Goal: Navigation & Orientation: Find specific page/section

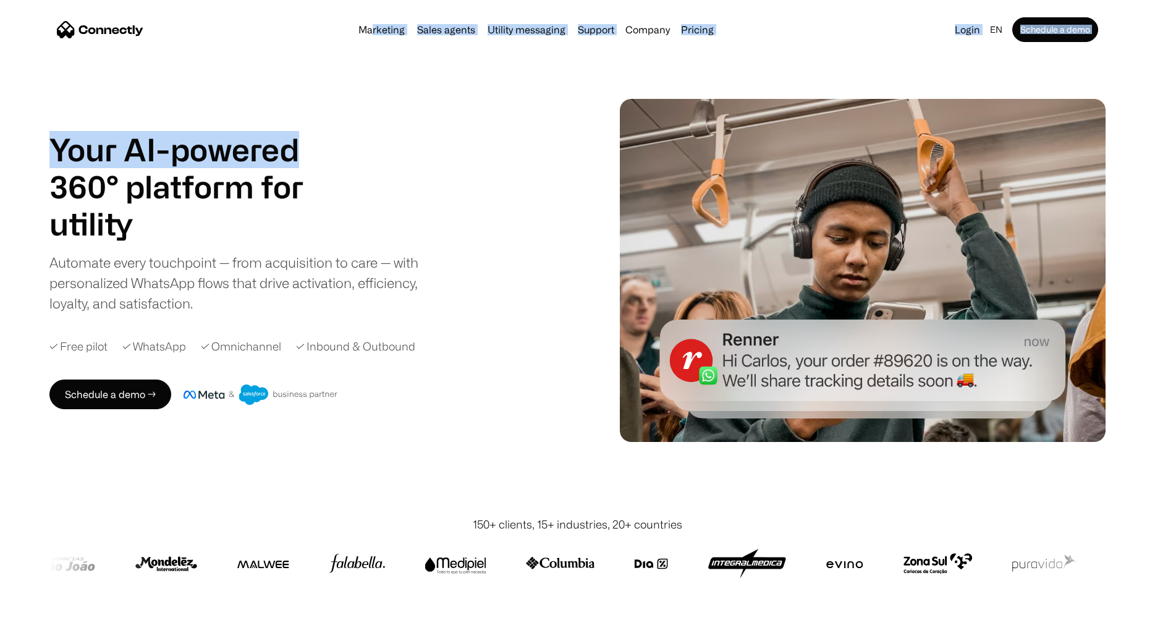
drag, startPoint x: 374, startPoint y: 44, endPoint x: 424, endPoint y: 143, distance: 110.8
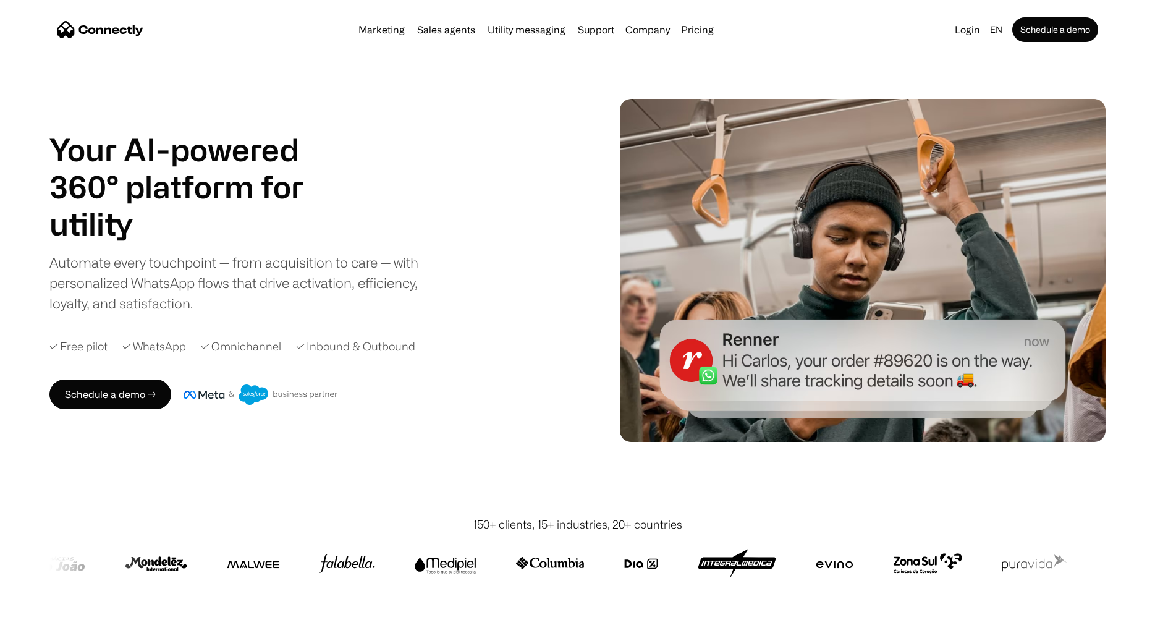
click at [477, 242] on div "Your AI-powered 360° platform for sales agents support utility sales agents Sli…" at bounding box center [309, 222] width 521 height 182
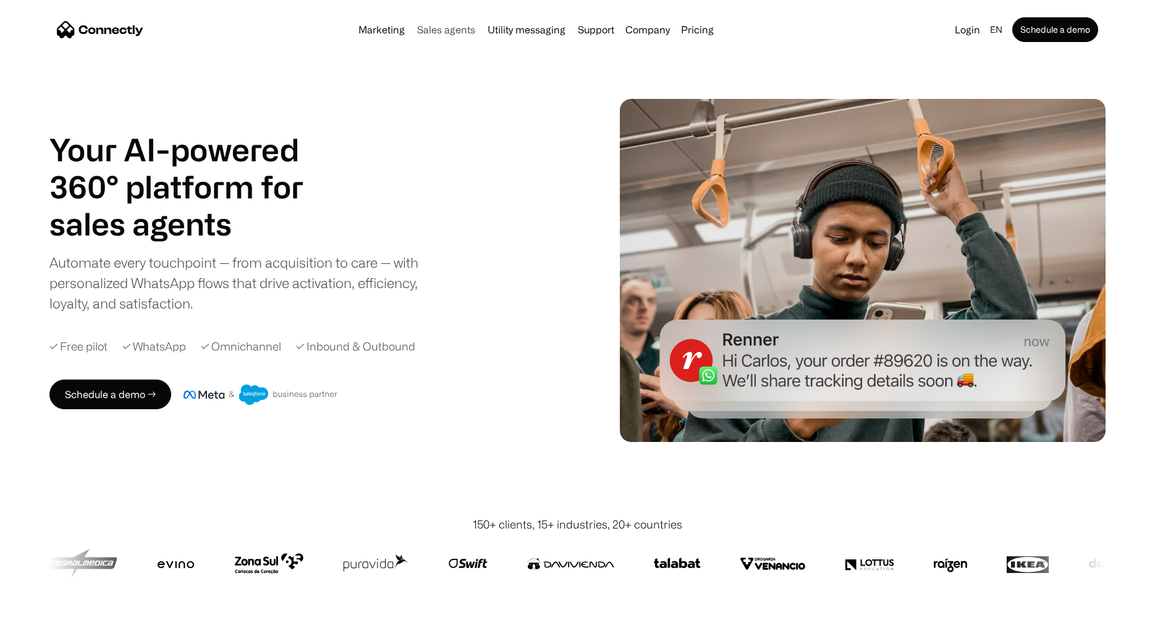
click at [455, 27] on link "Sales agents" at bounding box center [446, 30] width 68 height 10
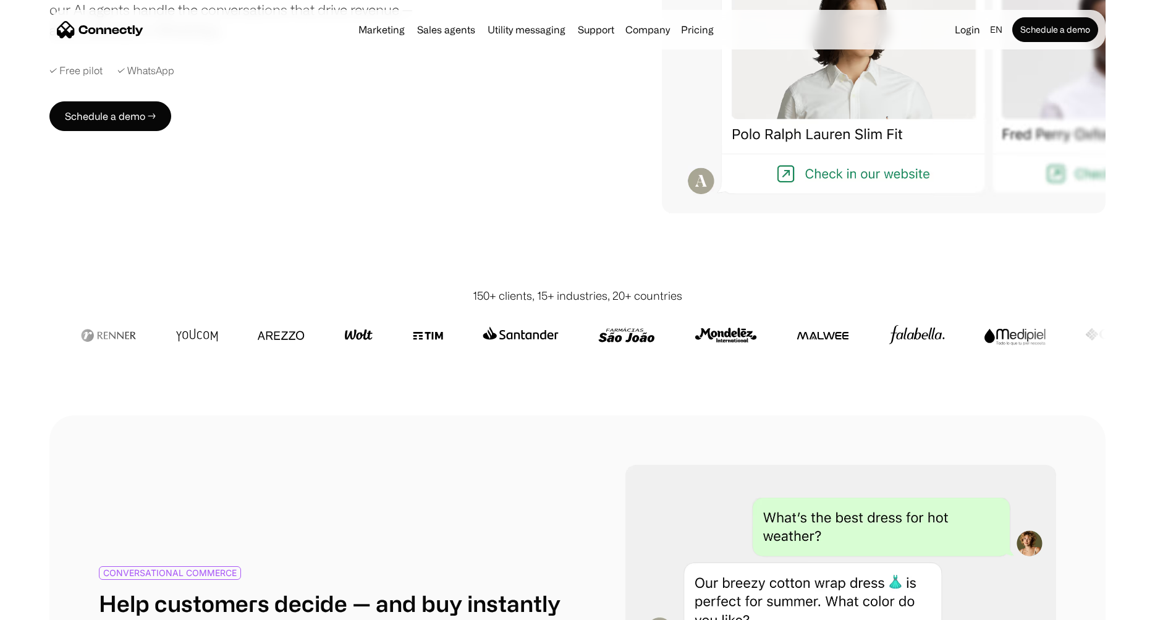
scroll to position [371, 0]
